Goal: Information Seeking & Learning: Learn about a topic

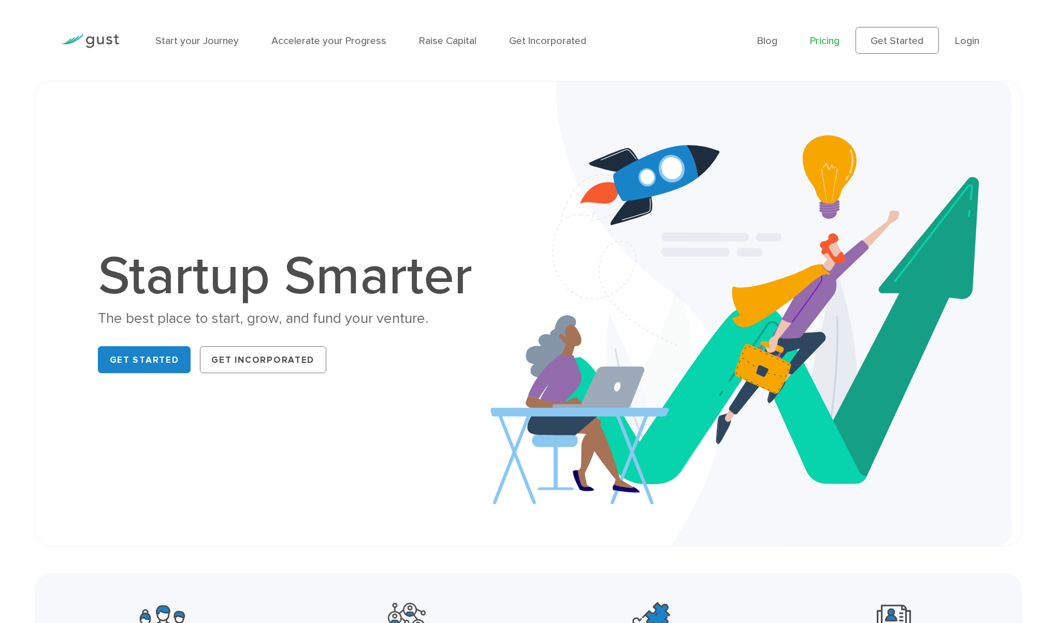
click at [820, 39] on link "Pricing" at bounding box center [825, 41] width 30 height 12
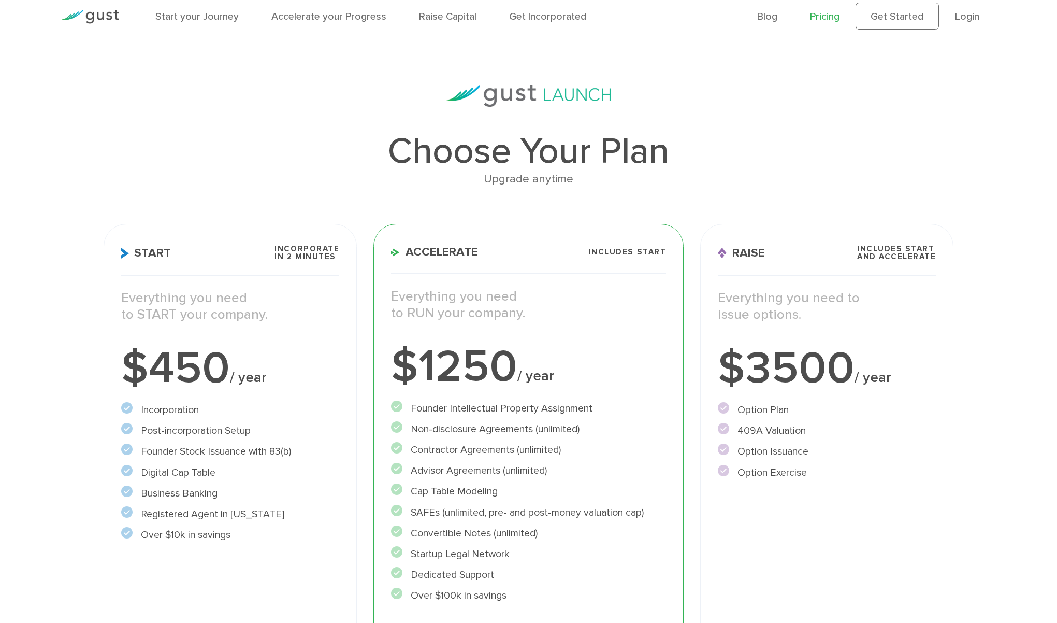
scroll to position [94, 0]
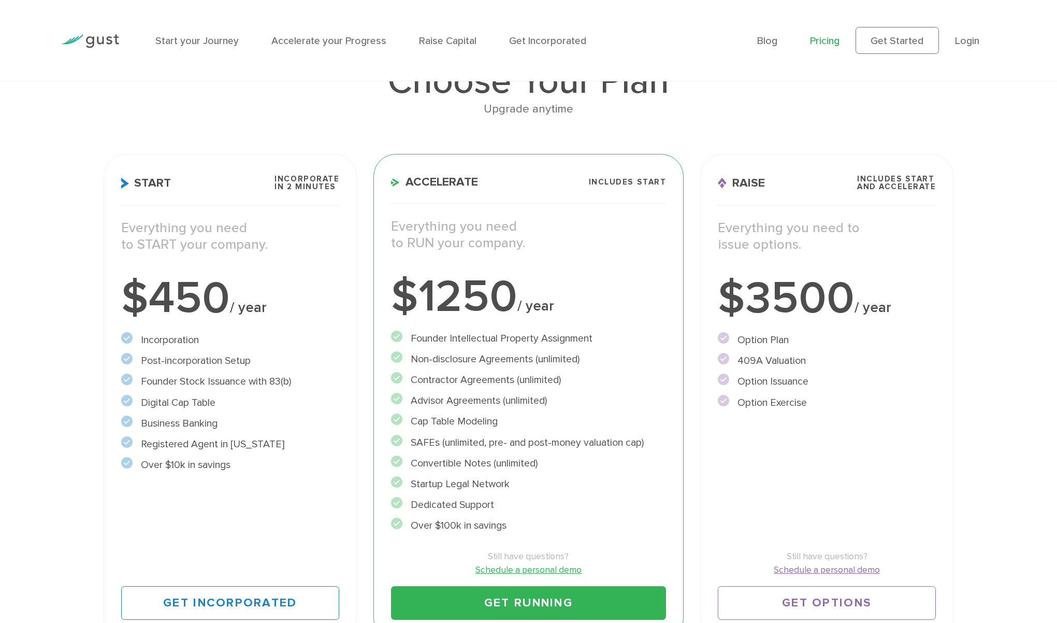
drag, startPoint x: 154, startPoint y: 364, endPoint x: 190, endPoint y: 365, distance: 36.3
click at [190, 365] on li "Post-incorporation Setup" at bounding box center [230, 360] width 219 height 15
drag, startPoint x: 163, startPoint y: 384, endPoint x: 227, endPoint y: 384, distance: 64.2
click at [227, 384] on li "Founder Stock Issuance with 83(b)" at bounding box center [230, 380] width 219 height 15
click at [236, 384] on li "Founder Stock Issuance with 83(b)" at bounding box center [230, 380] width 219 height 15
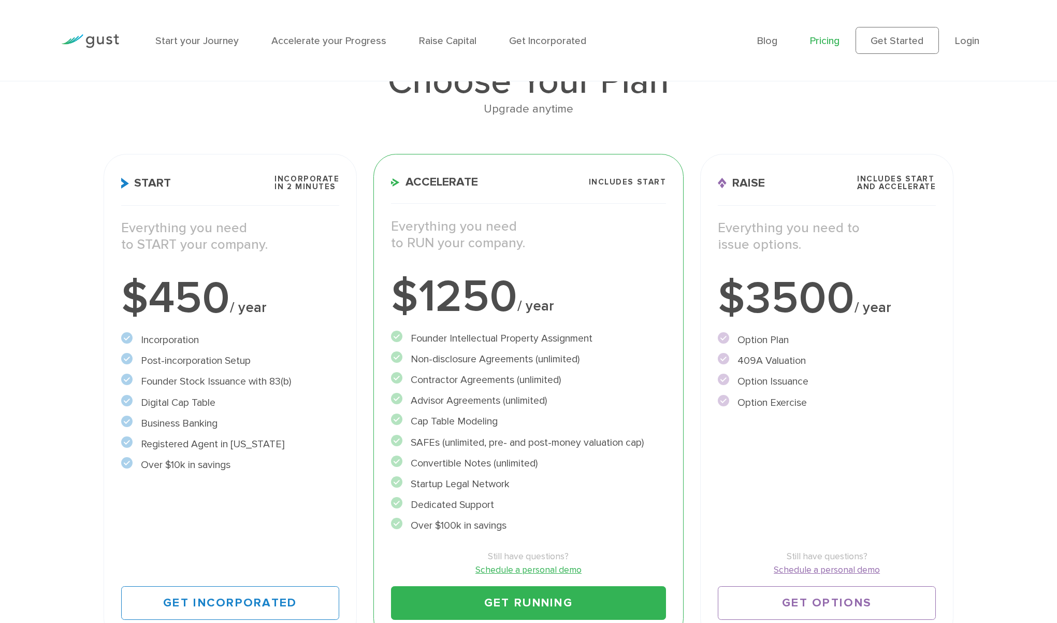
drag, startPoint x: 155, startPoint y: 405, endPoint x: 210, endPoint y: 404, distance: 54.9
click at [210, 404] on li "Digital Cap Table" at bounding box center [230, 402] width 219 height 15
drag, startPoint x: 165, startPoint y: 426, endPoint x: 206, endPoint y: 426, distance: 40.9
click at [206, 426] on li "Business Banking" at bounding box center [230, 422] width 219 height 15
drag, startPoint x: 166, startPoint y: 445, endPoint x: 185, endPoint y: 454, distance: 20.4
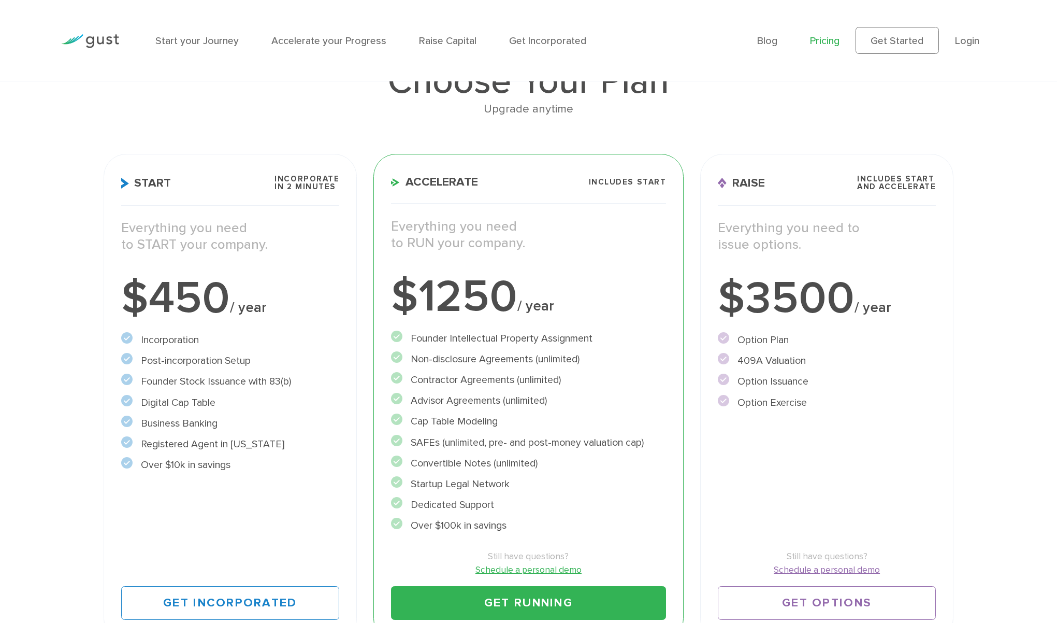
click at [184, 448] on li "Registered Agent in [US_STATE]" at bounding box center [230, 443] width 219 height 15
click at [92, 444] on div "Choose Your Plan Upgrade anytime Start Incorporate in 2 Minutes Everything you …" at bounding box center [528, 332] width 1057 height 634
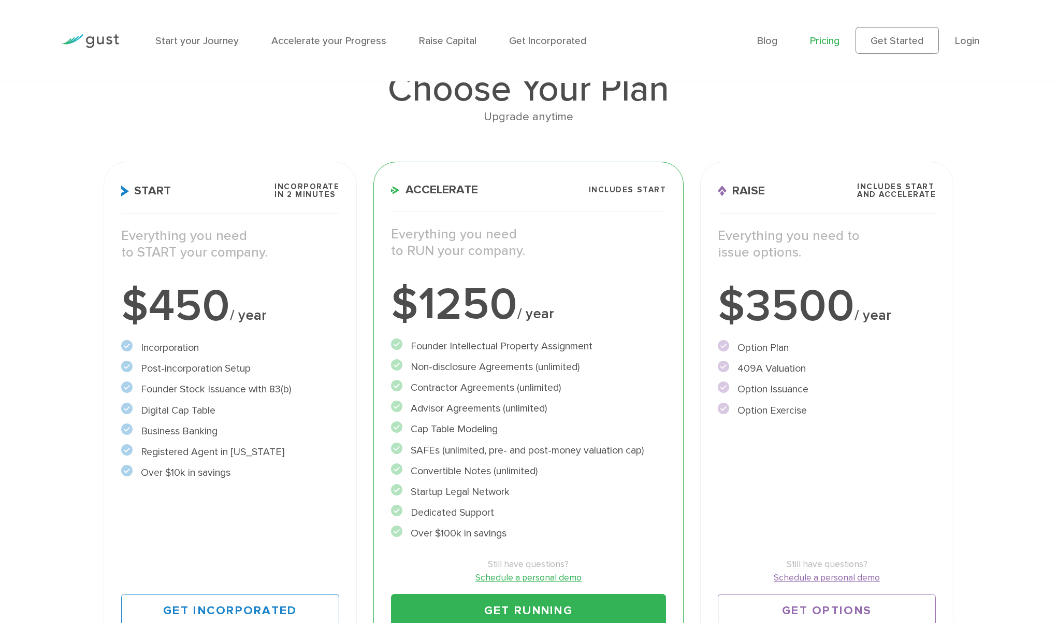
scroll to position [0, 0]
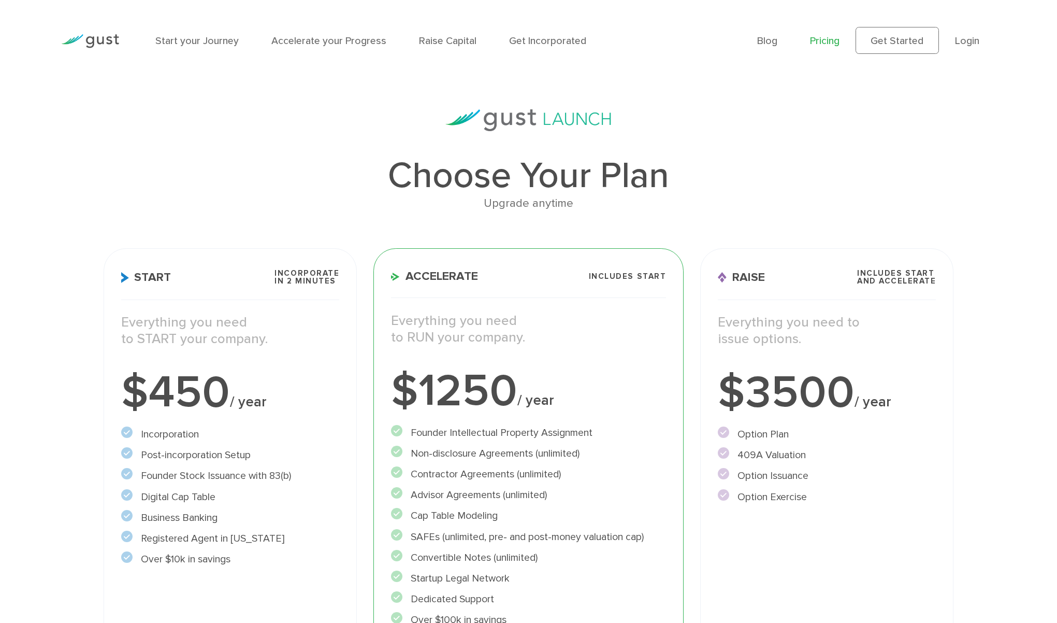
click at [92, 39] on img at bounding box center [90, 41] width 58 height 14
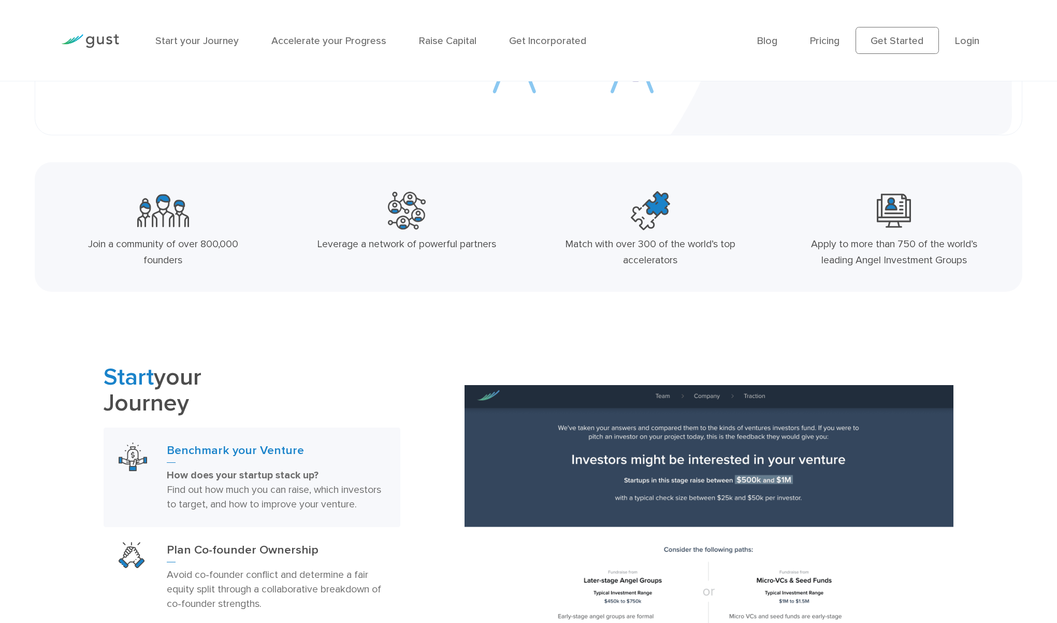
scroll to position [435, 0]
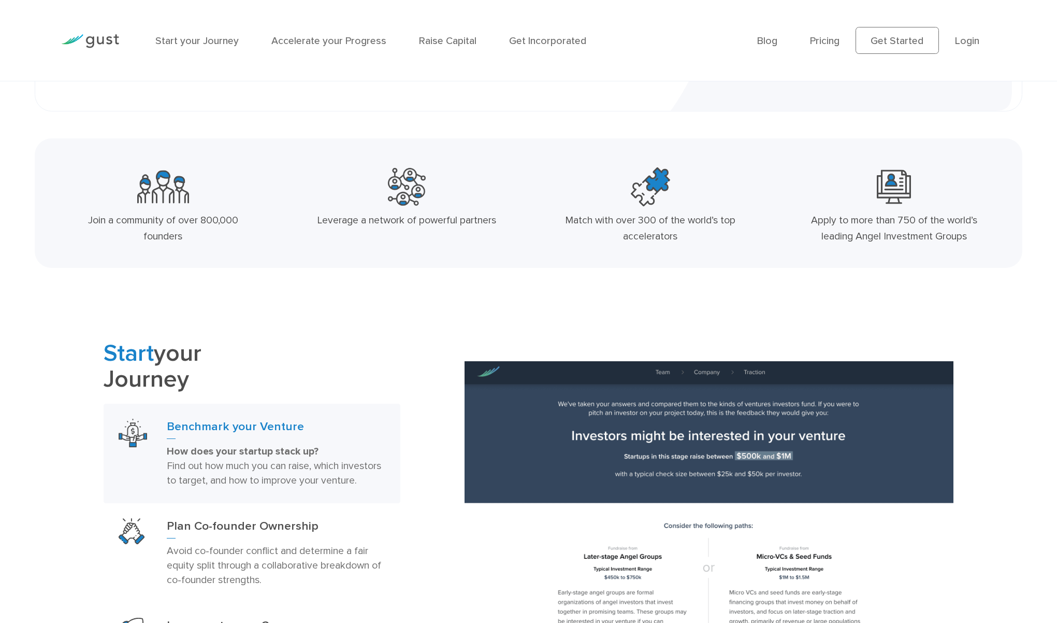
drag, startPoint x: 345, startPoint y: 222, endPoint x: 438, endPoint y: 220, distance: 92.2
click at [438, 220] on div "Leverage a network of powerful partners" at bounding box center [406, 220] width 181 height 16
click at [475, 253] on div "Leverage a network of powerful partners" at bounding box center [407, 207] width 244 height 91
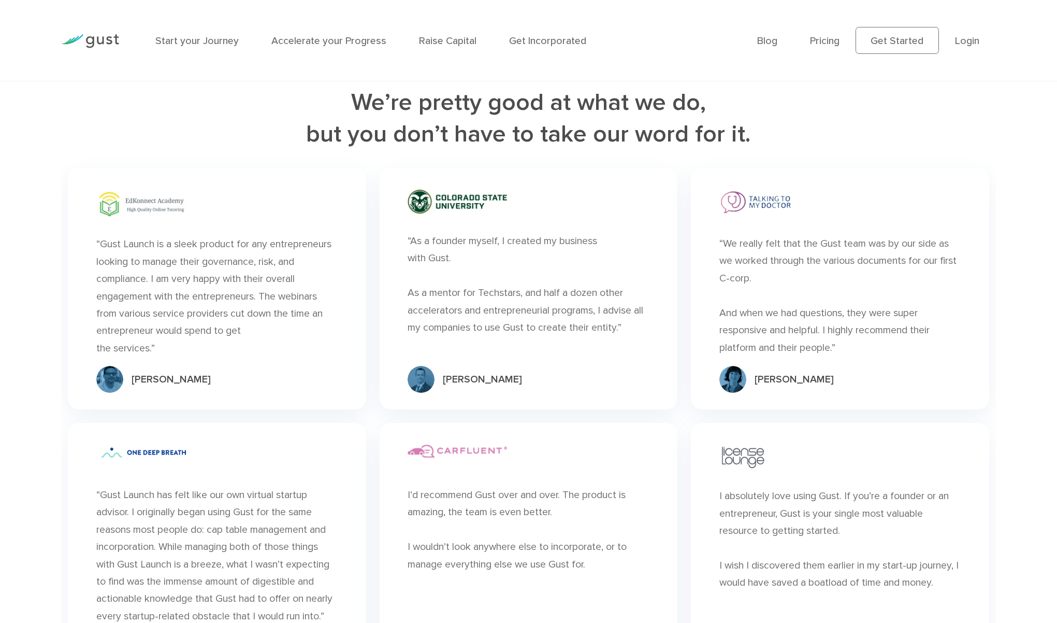
scroll to position [3212, 0]
